Goal: Transaction & Acquisition: Purchase product/service

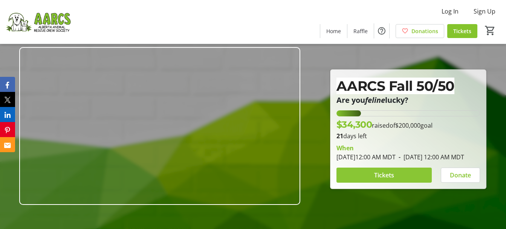
click at [405, 182] on span at bounding box center [385, 175] width 96 height 18
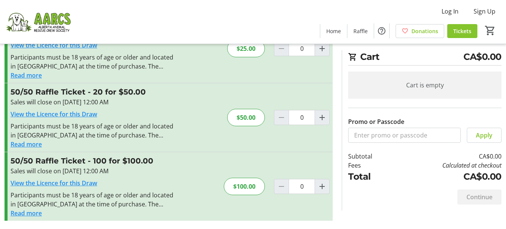
scroll to position [118, 0]
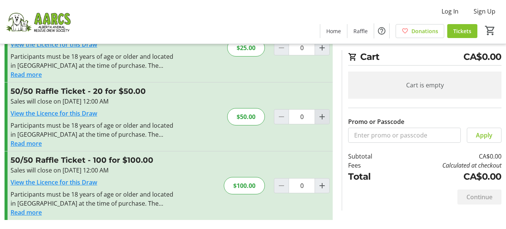
click at [322, 118] on mat-icon "Increment by one" at bounding box center [322, 116] width 9 height 9
type input "1"
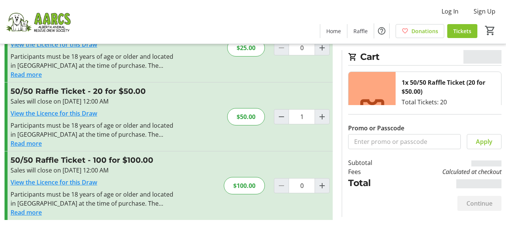
scroll to position [0, 0]
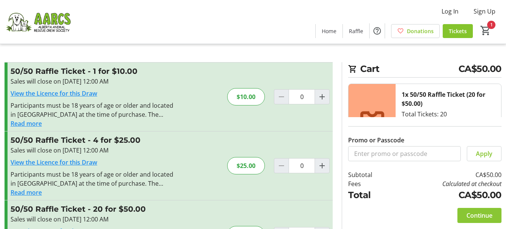
click at [496, 218] on span at bounding box center [480, 216] width 44 height 18
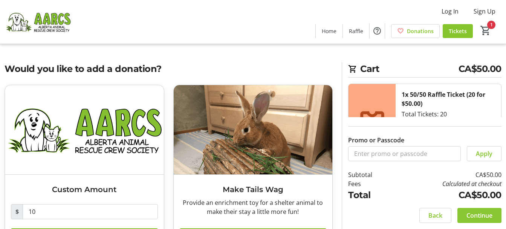
click at [496, 218] on span at bounding box center [480, 216] width 44 height 18
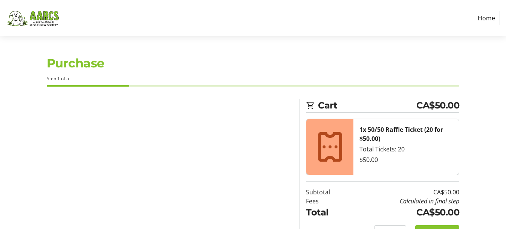
select select "CA"
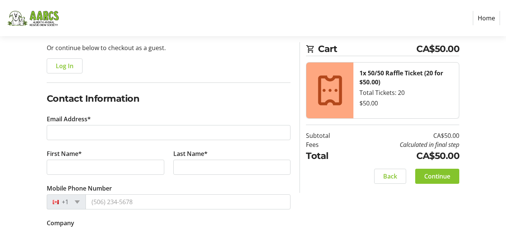
scroll to position [75, 0]
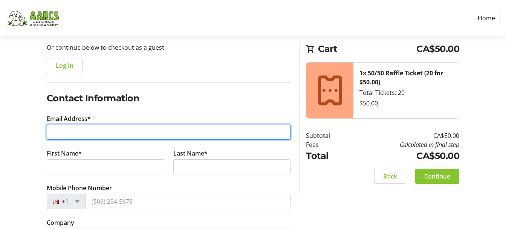
click at [138, 131] on input "Email Address*" at bounding box center [169, 132] width 244 height 15
type input "[EMAIL_ADDRESS][DOMAIN_NAME]"
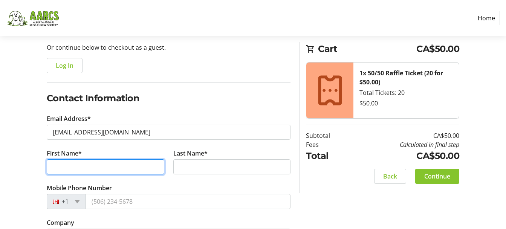
type input "Jaimee"
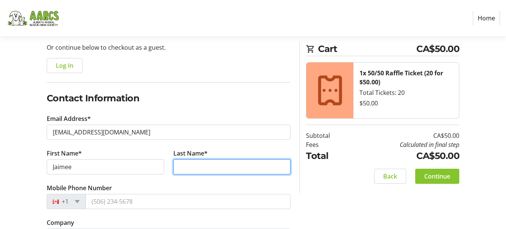
type input "[PERSON_NAME]"
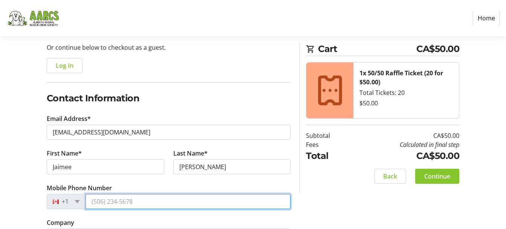
type input "[PHONE_NUMBER]"
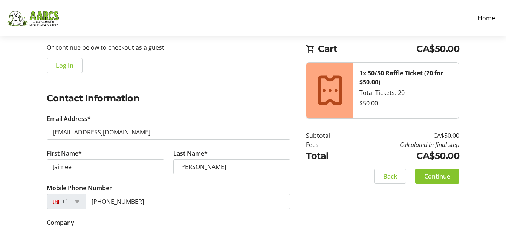
type input "[STREET_ADDRESS]"
type input "Apartment 1111"
type input "[GEOGRAPHIC_DATA]"
select select "AB"
type input "T2X 5K8"
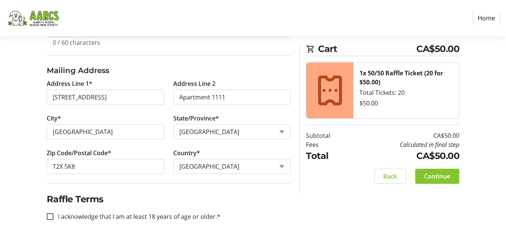
scroll to position [292, 0]
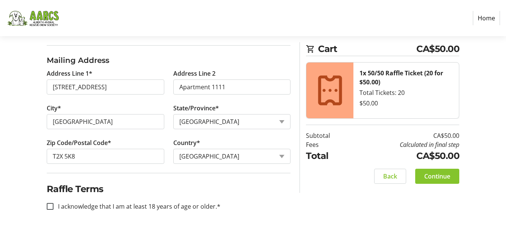
click at [143, 205] on label "I acknowledge that I am at least 18 years of age or older.*" at bounding box center [137, 206] width 167 height 9
click at [54, 205] on input "I acknowledge that I am at least 18 years of age or older.*" at bounding box center [50, 206] width 7 height 7
checkbox input "true"
click at [442, 182] on span at bounding box center [437, 176] width 44 height 18
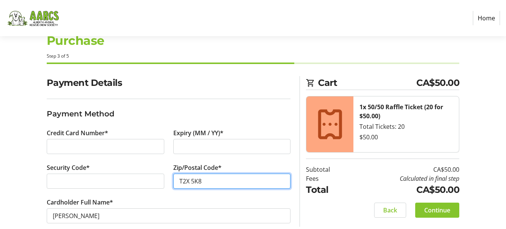
scroll to position [35, 0]
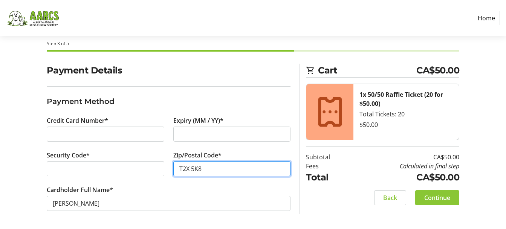
type input "T2X 5K8"
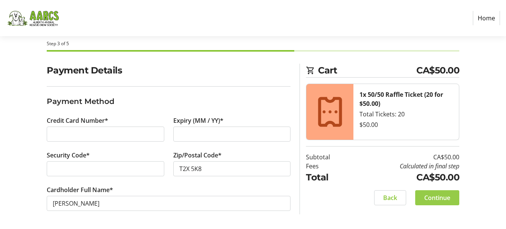
click at [442, 195] on span "Continue" at bounding box center [438, 197] width 26 height 9
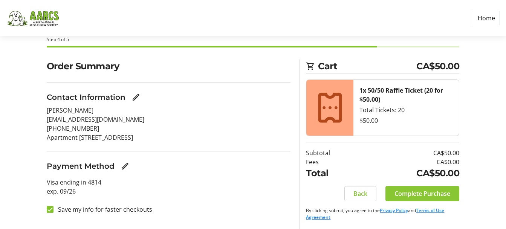
scroll to position [40, 0]
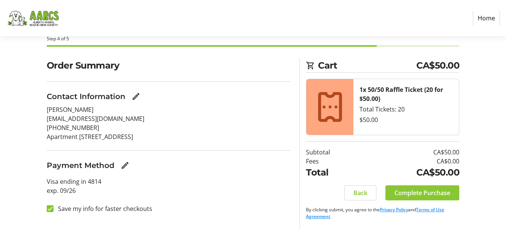
click at [438, 197] on span "Complete Purchase" at bounding box center [423, 192] width 56 height 9
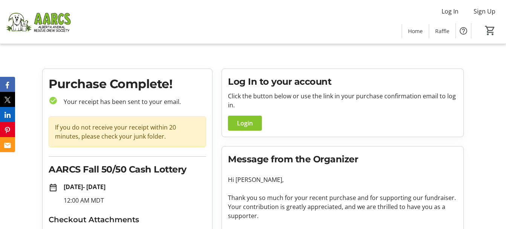
scroll to position [71, 0]
